Goal: Find specific page/section: Find specific page/section

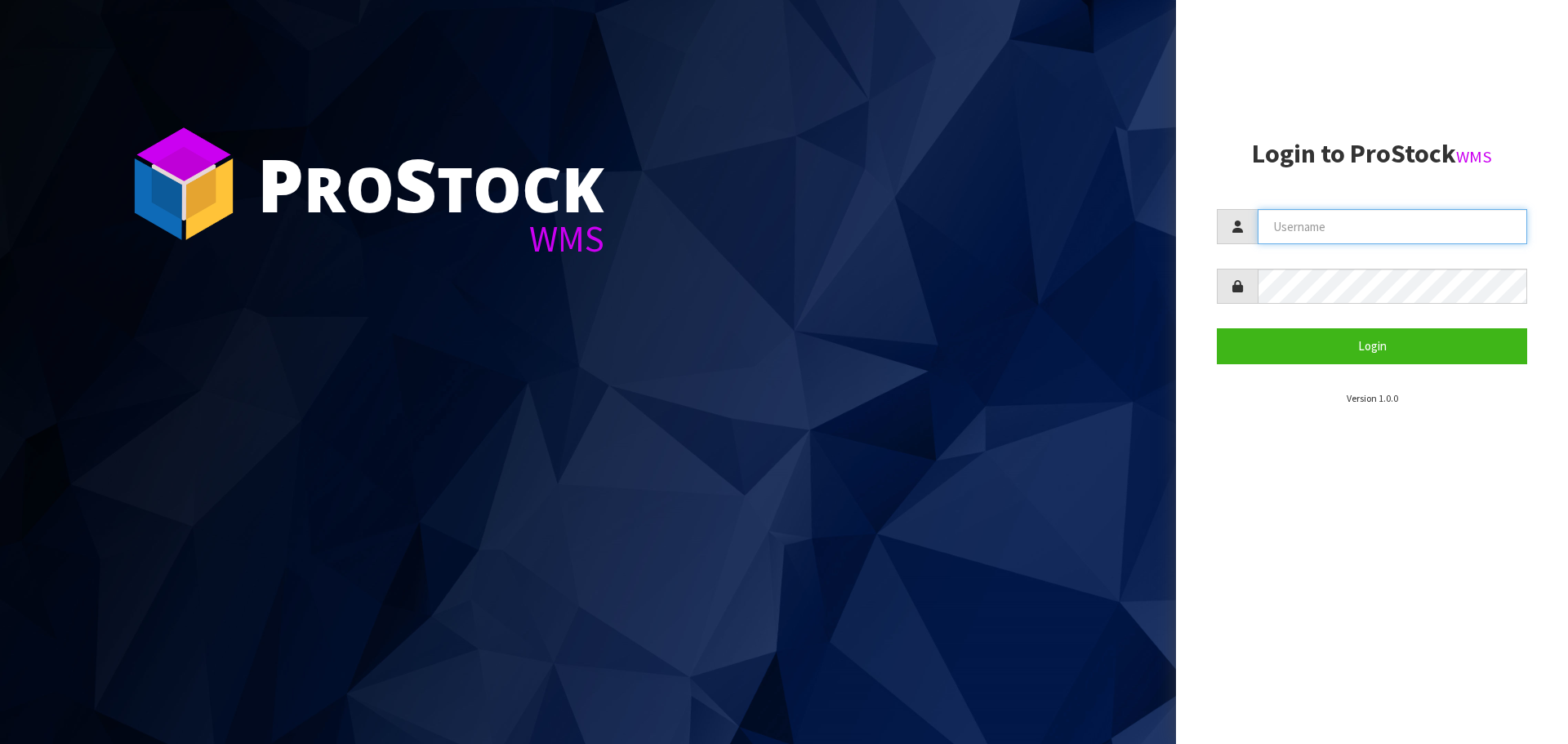
click at [1301, 238] on input "text" at bounding box center [1392, 226] width 270 height 35
type input "PACIFICBIOLOGICS"
click at [1217, 328] on button "Login" at bounding box center [1372, 346] width 310 height 35
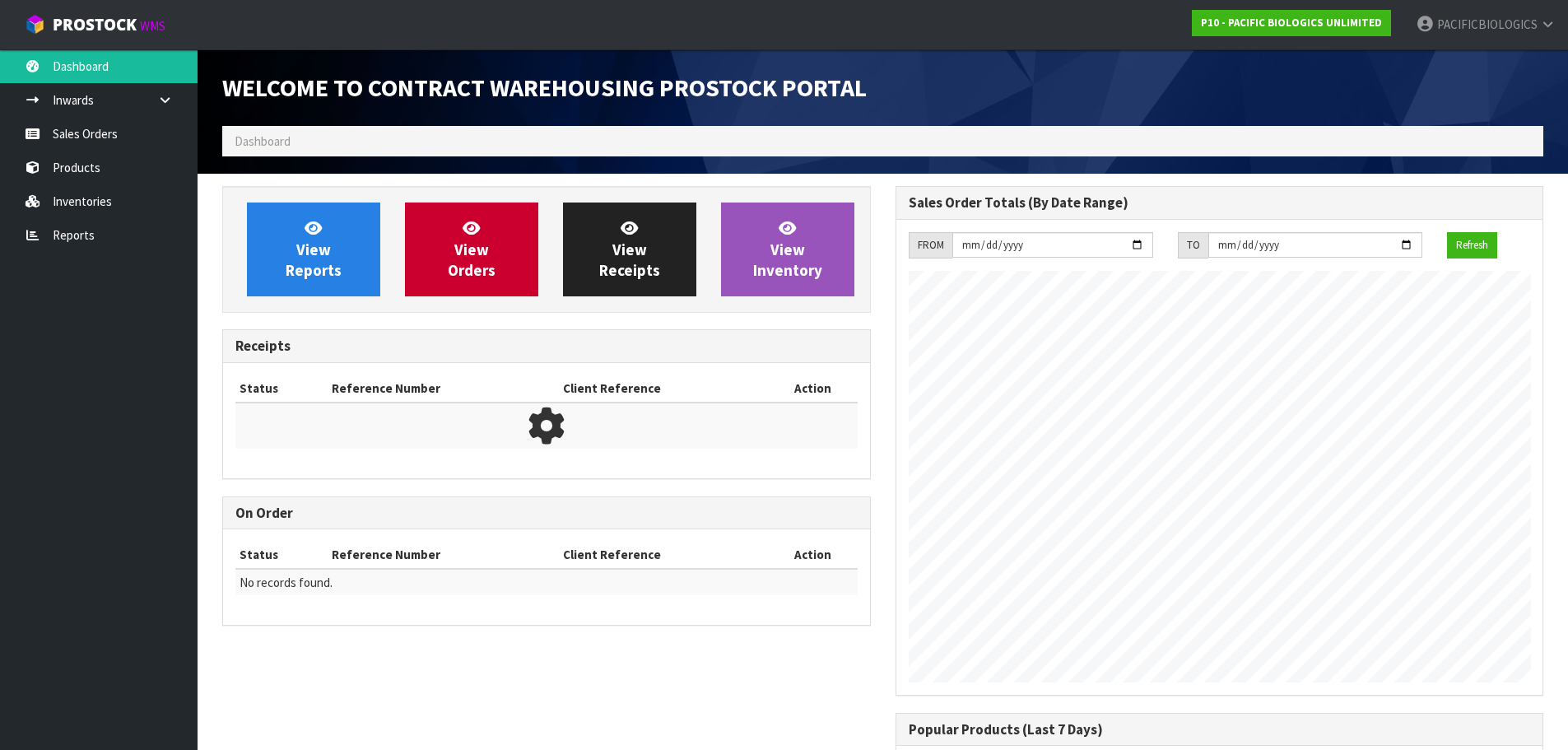
scroll to position [753, 672]
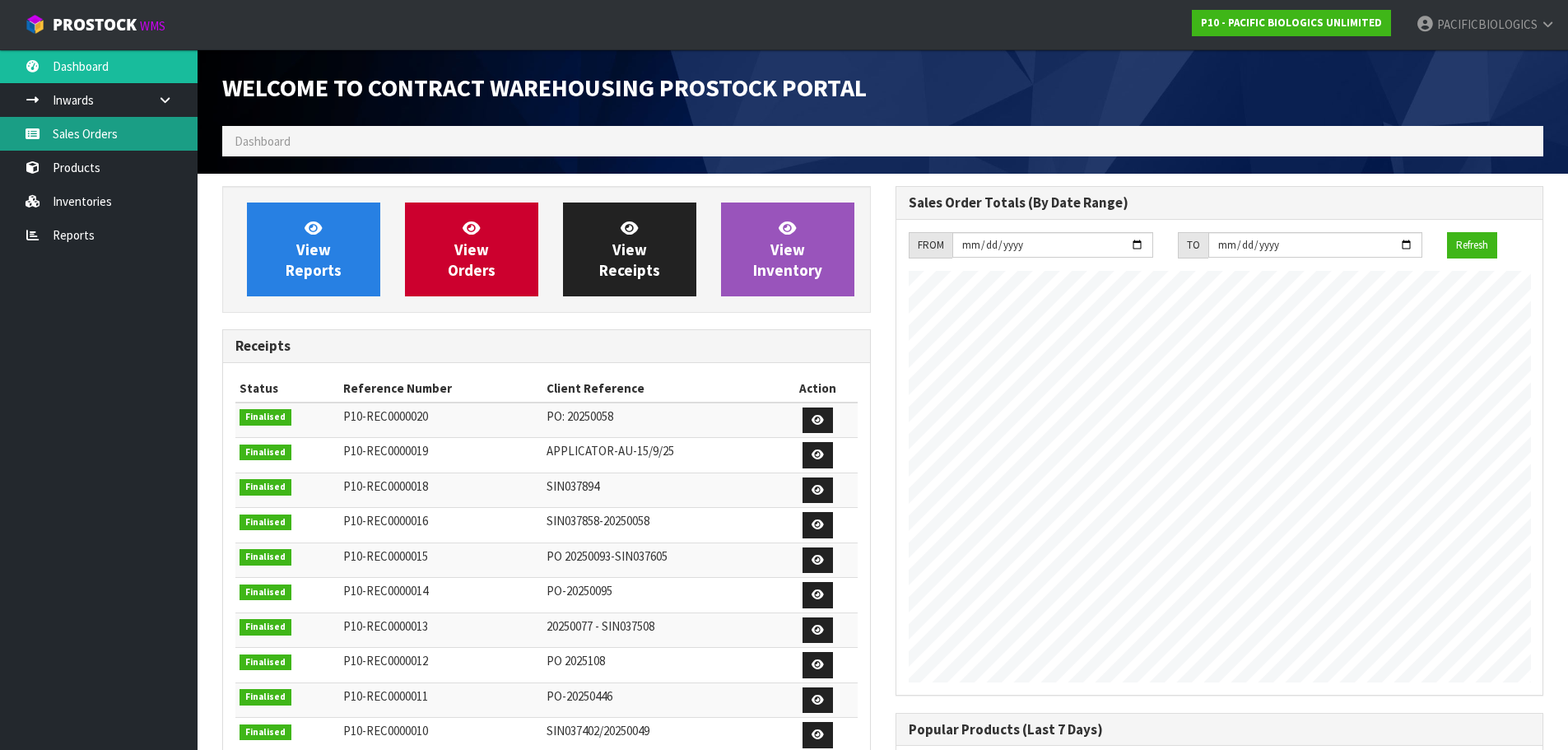
click at [91, 130] on link "Sales Orders" at bounding box center [99, 134] width 198 height 34
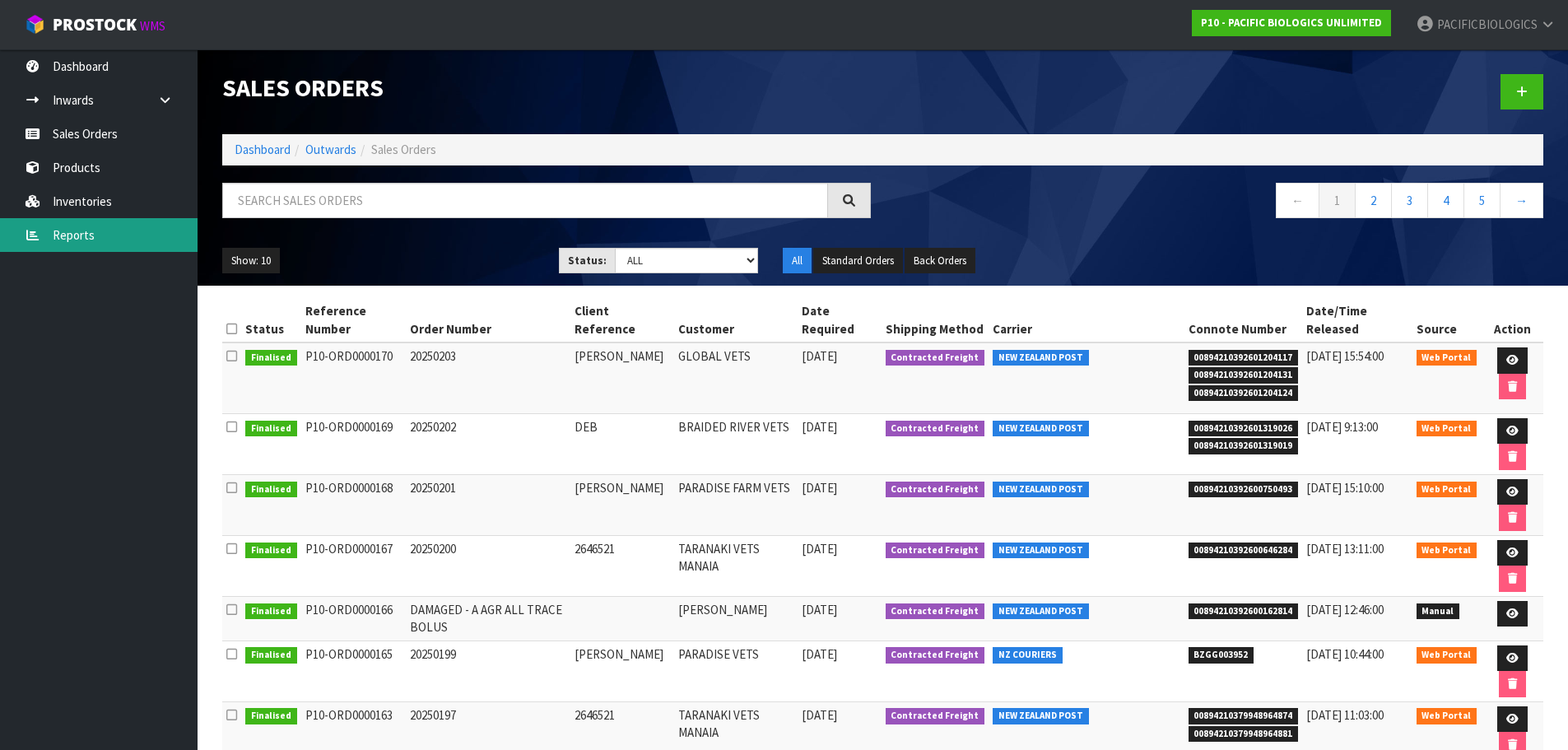
click at [72, 232] on link "Reports" at bounding box center [99, 234] width 198 height 34
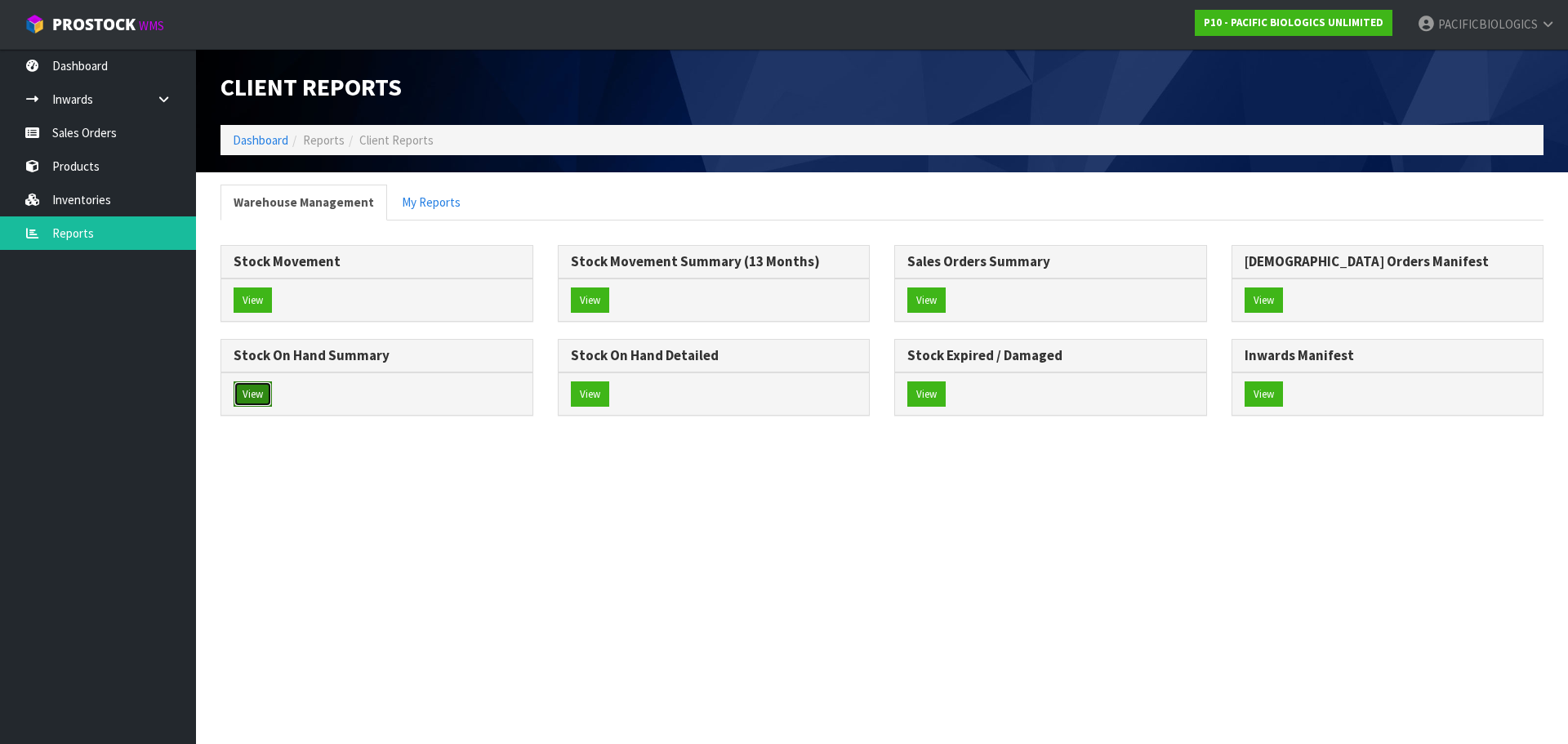
click at [245, 401] on button "View" at bounding box center [252, 394] width 38 height 26
